Goal: Browse casually

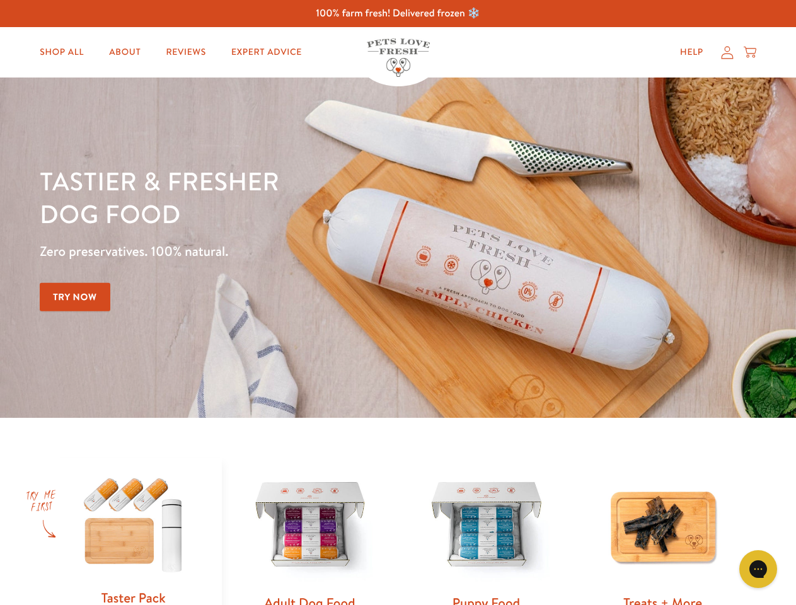
click at [398, 303] on div "Tastier & fresher dog food Zero preservatives. 100% natural. Try Now" at bounding box center [279, 248] width 478 height 166
click at [759, 569] on icon "Gorgias live chat" at bounding box center [758, 569] width 12 height 12
